Goal: Transaction & Acquisition: Book appointment/travel/reservation

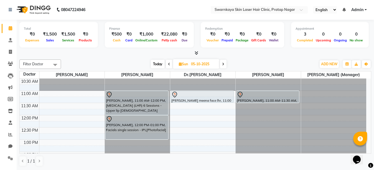
scroll to position [11, 0]
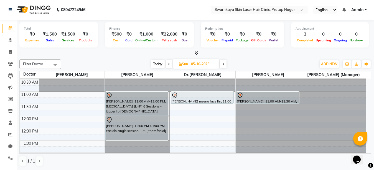
click at [167, 63] on span at bounding box center [169, 64] width 7 height 9
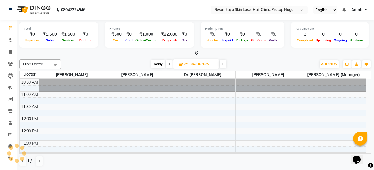
scroll to position [74, 0]
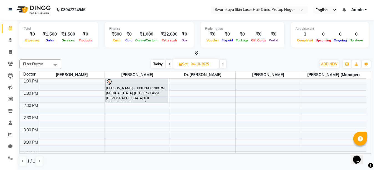
click at [167, 64] on span at bounding box center [169, 64] width 7 height 9
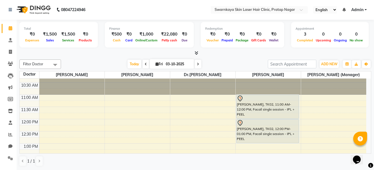
scroll to position [7, 0]
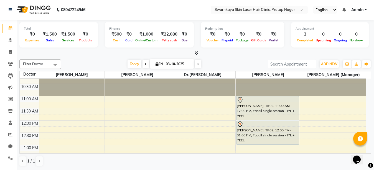
click at [145, 64] on icon at bounding box center [146, 63] width 2 height 3
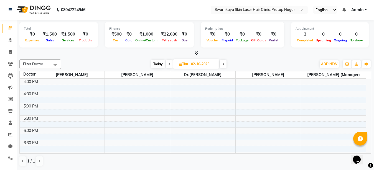
scroll to position [151, 0]
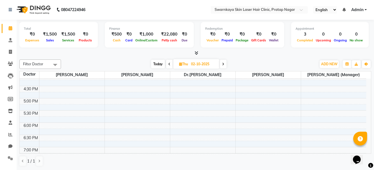
click at [223, 64] on icon at bounding box center [223, 63] width 2 height 3
type input "03-10-2025"
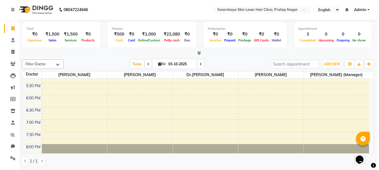
scroll to position [194, 0]
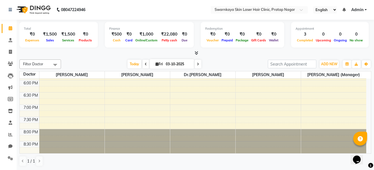
click at [306, 92] on div "10:00 AM 10:30 AM 11:00 AM 11:30 AM 12:00 PM 12:30 PM 1:00 PM 1:30 PM 2:00 PM 2…" at bounding box center [193, 19] width 347 height 268
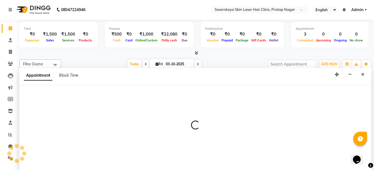
select select "83971"
select select "1095"
select select "tentative"
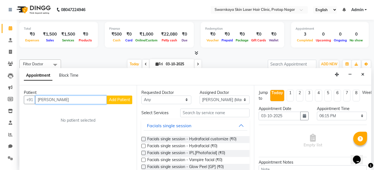
type input "[PERSON_NAME]"
click at [123, 99] on span "Add Patient" at bounding box center [119, 99] width 21 height 5
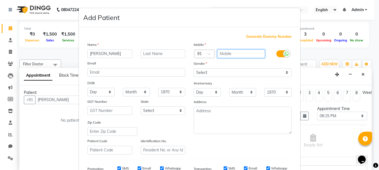
click at [221, 55] on input "text" at bounding box center [241, 53] width 48 height 9
type input "9488410475"
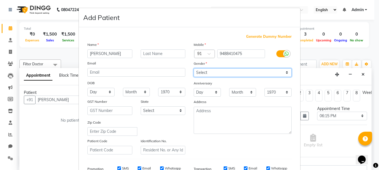
click at [219, 72] on select "Select [DEMOGRAPHIC_DATA] [DEMOGRAPHIC_DATA] Other Prefer Not To Say" at bounding box center [243, 72] width 98 height 9
select select "[DEMOGRAPHIC_DATA]"
click at [194, 68] on select "Select [DEMOGRAPHIC_DATA] [DEMOGRAPHIC_DATA] Other Prefer Not To Say" at bounding box center [243, 72] width 98 height 9
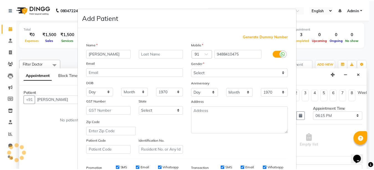
scroll to position [86, 0]
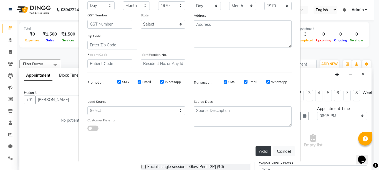
click at [261, 148] on button "Add" at bounding box center [264, 151] width 16 height 10
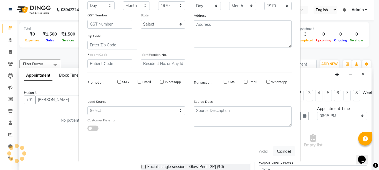
type input "9488410475"
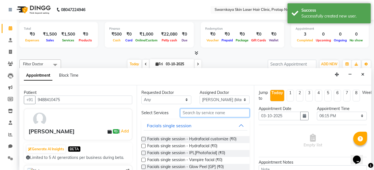
click at [192, 112] on input "text" at bounding box center [214, 113] width 69 height 9
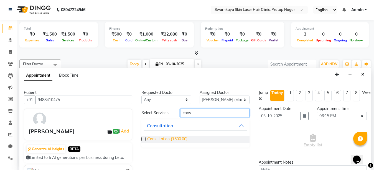
type input "cons"
click at [172, 138] on span "Consultation (₹500.00)" at bounding box center [167, 139] width 40 height 7
checkbox input "false"
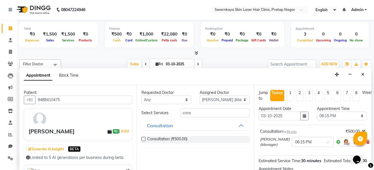
click at [367, 150] on div "Opens Chat This icon Opens the chat window." at bounding box center [359, 150] width 13 height 0
drag, startPoint x: 718, startPoint y: 295, endPoint x: 368, endPoint y: 152, distance: 377.9
click at [367, 150] on div "Opens Chat This icon Opens the chat window." at bounding box center [359, 150] width 13 height 0
click at [369, 152] on html "Opens Chat This icon Opens the chat window." at bounding box center [360, 156] width 18 height 17
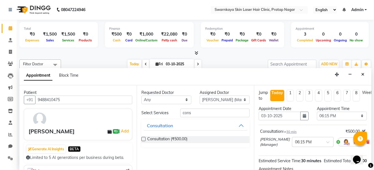
scroll to position [70, 0]
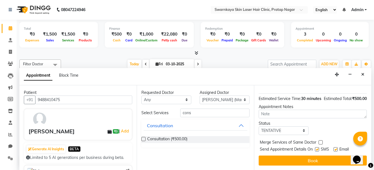
click at [337, 151] on label at bounding box center [336, 149] width 4 height 4
click at [337, 152] on input "checkbox" at bounding box center [336, 150] width 4 height 4
checkbox input "false"
click at [317, 151] on label at bounding box center [317, 149] width 4 height 4
click at [317, 152] on input "checkbox" at bounding box center [317, 150] width 4 height 4
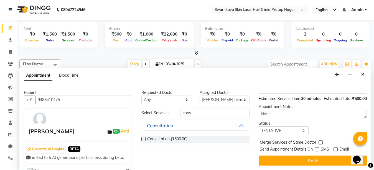
click at [317, 151] on label at bounding box center [317, 149] width 4 height 4
click at [317, 152] on input "checkbox" at bounding box center [317, 150] width 4 height 4
click at [317, 151] on label at bounding box center [317, 149] width 4 height 4
click at [317, 151] on input "checkbox" at bounding box center [317, 150] width 4 height 4
checkbox input "false"
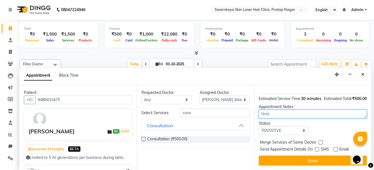
click at [279, 115] on textarea at bounding box center [313, 114] width 108 height 9
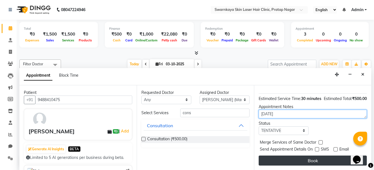
type textarea "[DATE]"
click at [287, 160] on button "Book" at bounding box center [313, 160] width 108 height 10
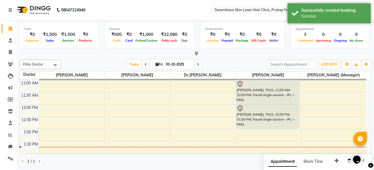
scroll to position [16, 0]
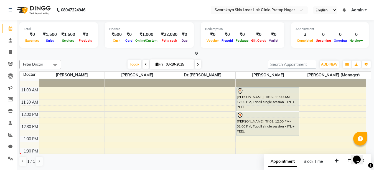
click at [197, 64] on icon at bounding box center [198, 64] width 2 height 3
type input "04-10-2025"
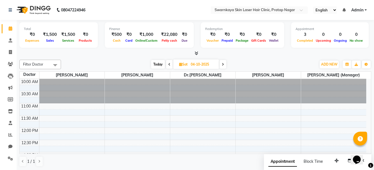
scroll to position [74, 0]
